Goal: Task Accomplishment & Management: Manage account settings

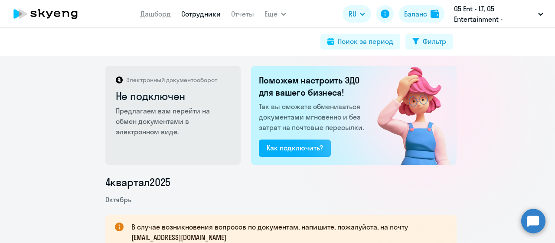
click at [200, 18] on link "Сотрудники" at bounding box center [200, 14] width 39 height 9
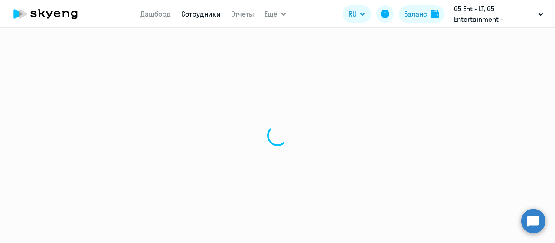
select select "30"
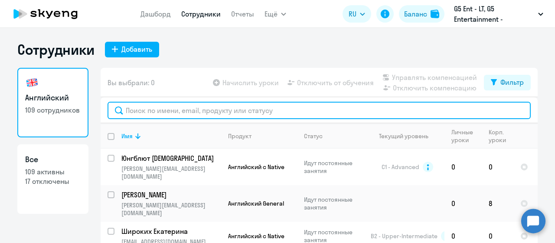
click at [173, 117] on input "text" at bounding box center [319, 110] width 423 height 17
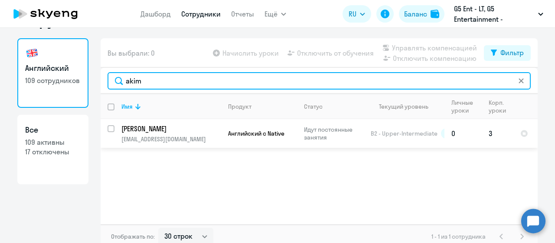
scroll to position [30, 0]
type input "akim"
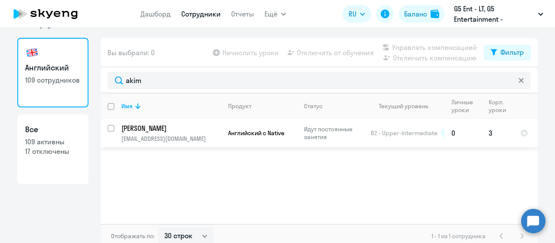
click at [492, 135] on td "3" at bounding box center [498, 132] width 32 height 29
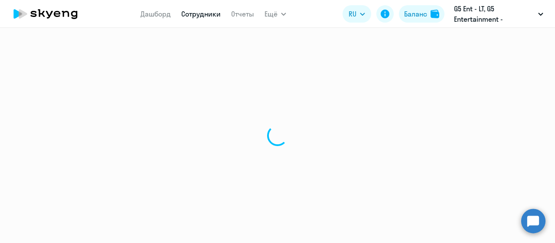
select select "english"
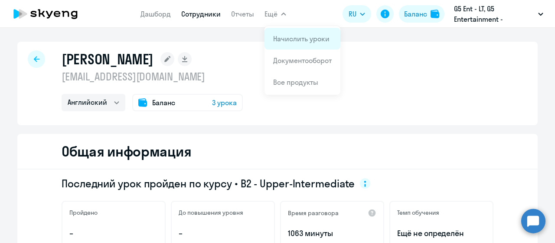
click at [305, 42] on link "Начислить уроки" at bounding box center [301, 38] width 56 height 9
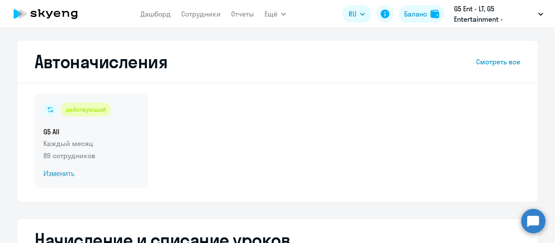
select select "10"
click at [56, 170] on span "Изменить" at bounding box center [91, 173] width 96 height 10
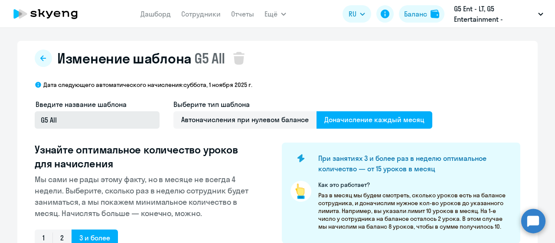
select select "10"
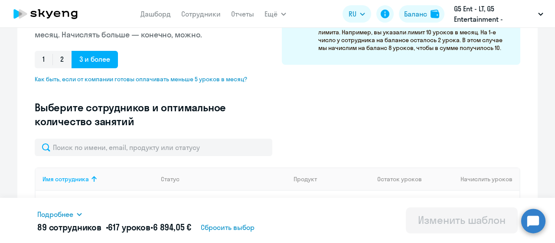
scroll to position [179, 0]
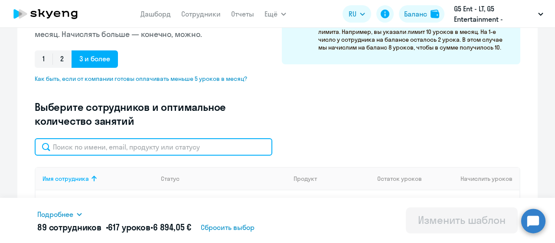
click at [111, 144] on input "text" at bounding box center [154, 146] width 238 height 17
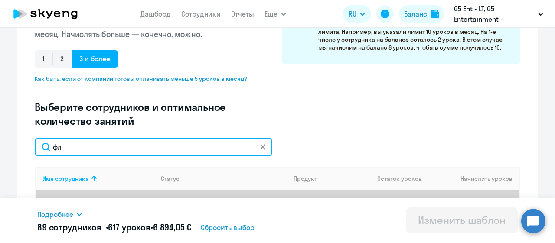
type input "ф"
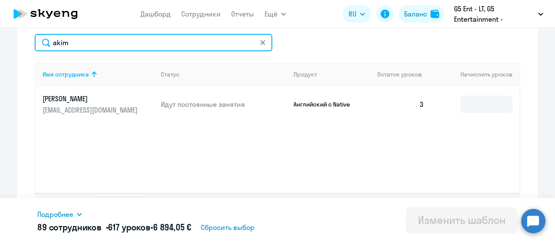
scroll to position [282, 0]
type input "akim"
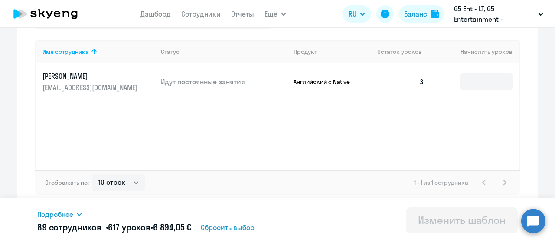
click at [100, 68] on td "[PERSON_NAME] [EMAIL_ADDRESS][DOMAIN_NAME]" at bounding box center [95, 81] width 118 height 36
click at [100, 77] on p "[PERSON_NAME]" at bounding box center [91, 76] width 97 height 10
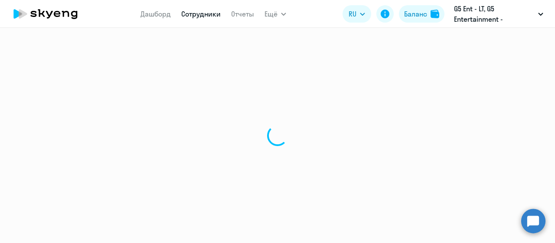
select select "english"
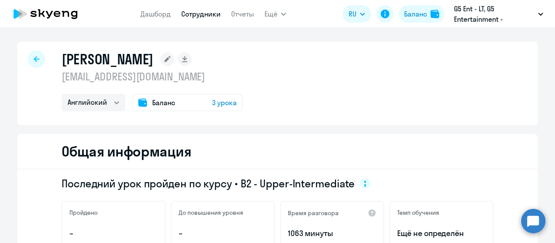
click at [230, 100] on span "3 урока" at bounding box center [224, 102] width 25 height 10
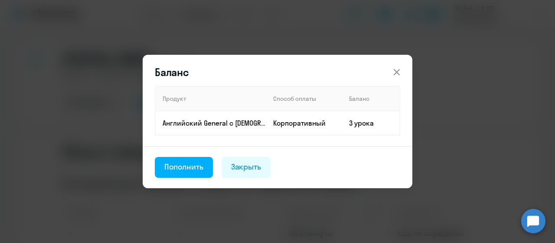
click at [397, 70] on icon at bounding box center [397, 72] width 10 height 10
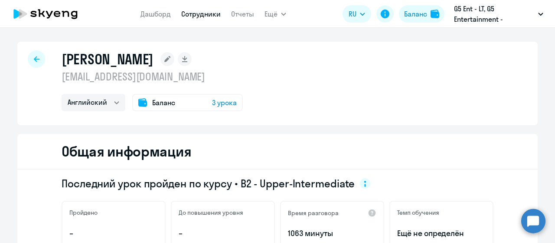
drag, startPoint x: 56, startPoint y: 59, endPoint x: 182, endPoint y: 65, distance: 126.4
click at [182, 65] on div "[PERSON_NAME] [EMAIL_ADDRESS][DOMAIN_NAME] Английский Баланс 3 урока" at bounding box center [277, 83] width 521 height 83
copy h1 "[PERSON_NAME]"
click at [278, 121] on div "[PERSON_NAME] [EMAIL_ADDRESS][DOMAIN_NAME] Английский Баланс 3 урока" at bounding box center [277, 83] width 521 height 83
click at [34, 59] on icon at bounding box center [37, 59] width 6 height 6
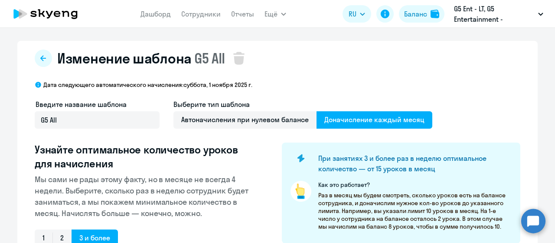
select select "10"
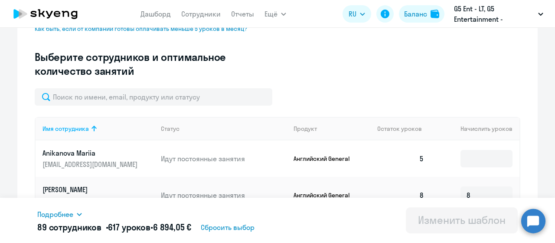
scroll to position [229, 0]
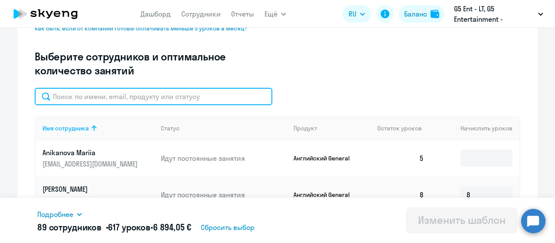
click at [122, 100] on input "text" at bounding box center [154, 96] width 238 height 17
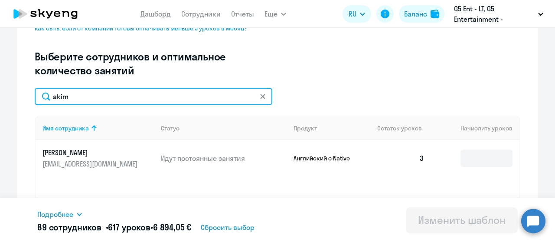
scroll to position [269, 0]
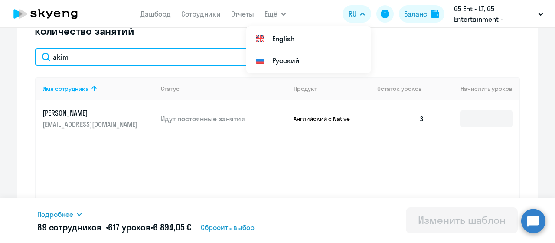
type input "akim"
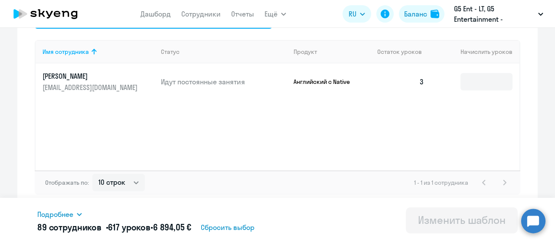
scroll to position [265, 0]
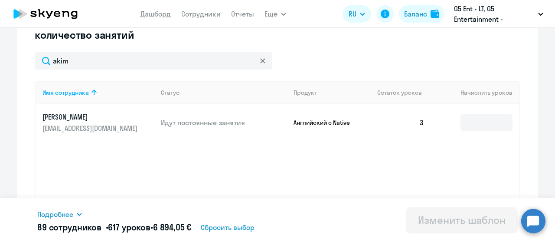
click at [85, 121] on link "[PERSON_NAME] [EMAIL_ADDRESS][DOMAIN_NAME]" at bounding box center [99, 122] width 112 height 21
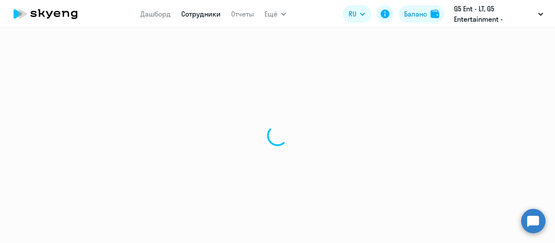
select select "english"
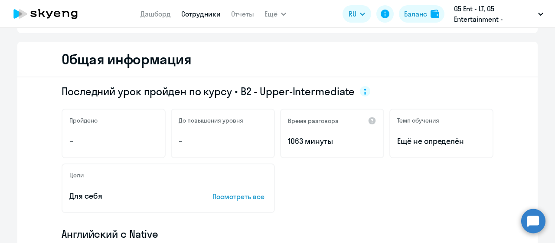
scroll to position [92, 0]
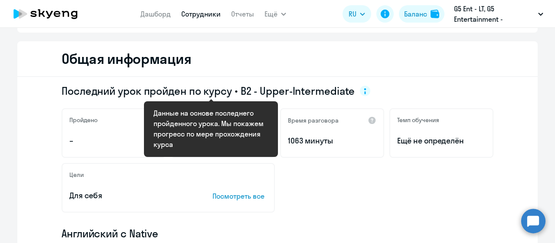
click at [360, 90] on circle at bounding box center [365, 90] width 10 height 10
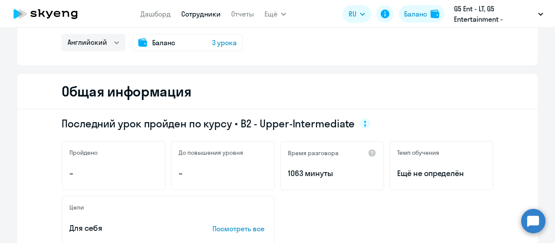
scroll to position [0, 0]
